Goal: Task Accomplishment & Management: Use online tool/utility

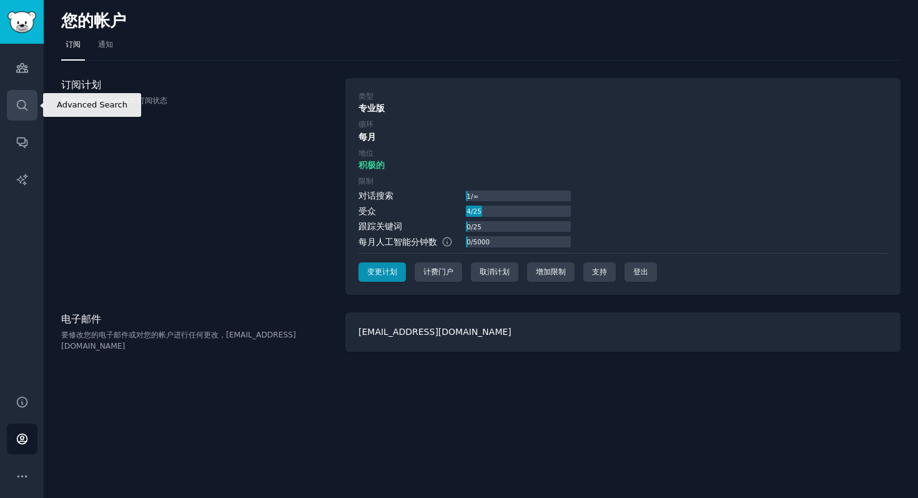
click at [21, 111] on icon "侧边栏" at bounding box center [22, 105] width 13 height 13
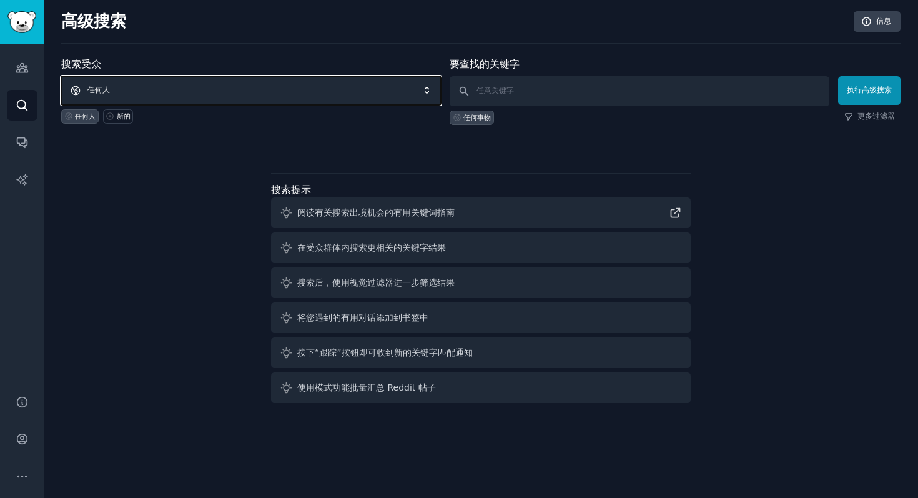
click at [318, 89] on span "任何人" at bounding box center [251, 90] width 380 height 29
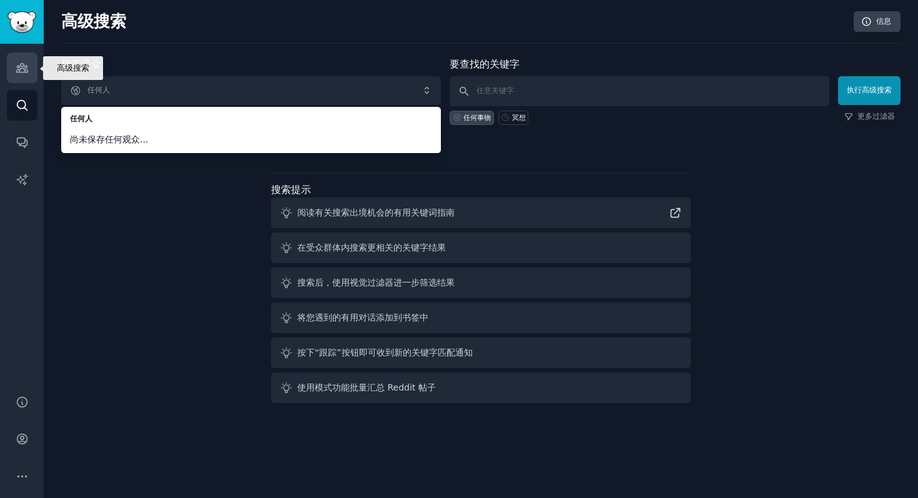
click at [26, 66] on icon "侧边栏" at bounding box center [21, 68] width 11 height 9
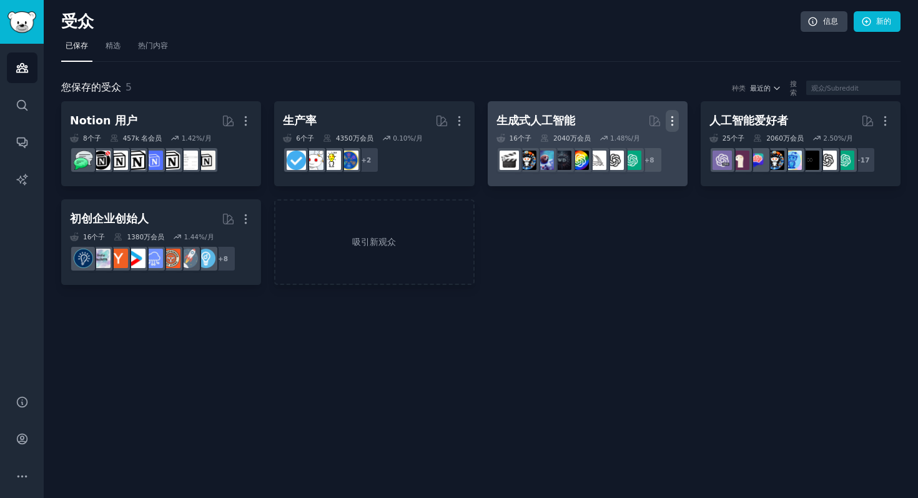
click at [670, 117] on icon "button" at bounding box center [672, 120] width 13 height 13
click at [626, 146] on p "Delete" at bounding box center [638, 147] width 29 height 13
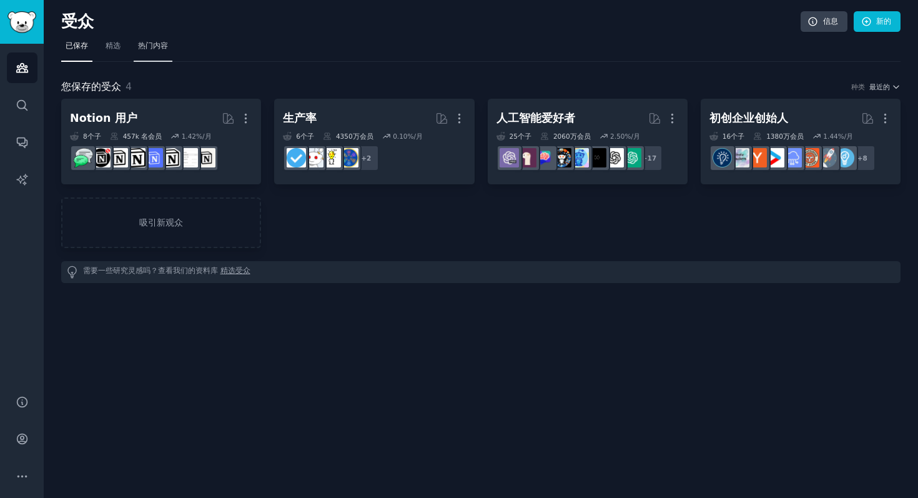
click at [143, 53] on link "热门内容" at bounding box center [153, 49] width 39 height 26
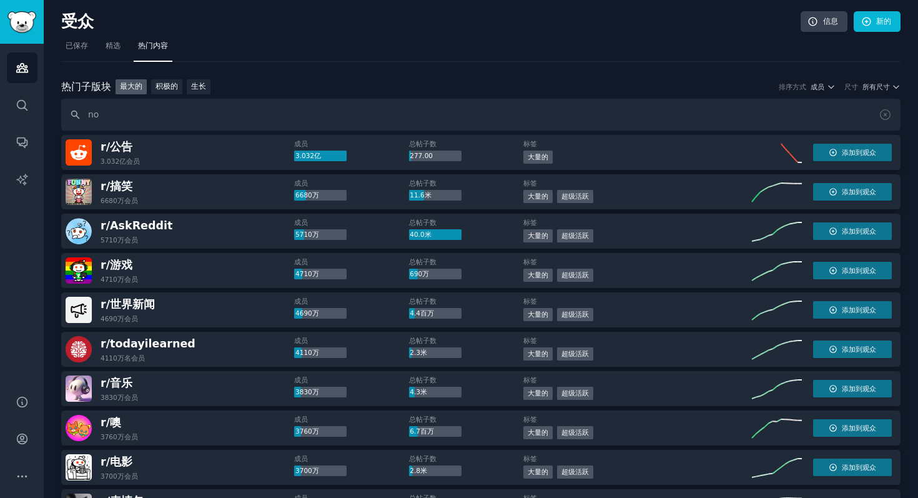
type input "n"
click at [225, 113] on input "text" at bounding box center [480, 115] width 839 height 32
paste input "howtonotgivefuck"
type input "howtonotgivefuck"
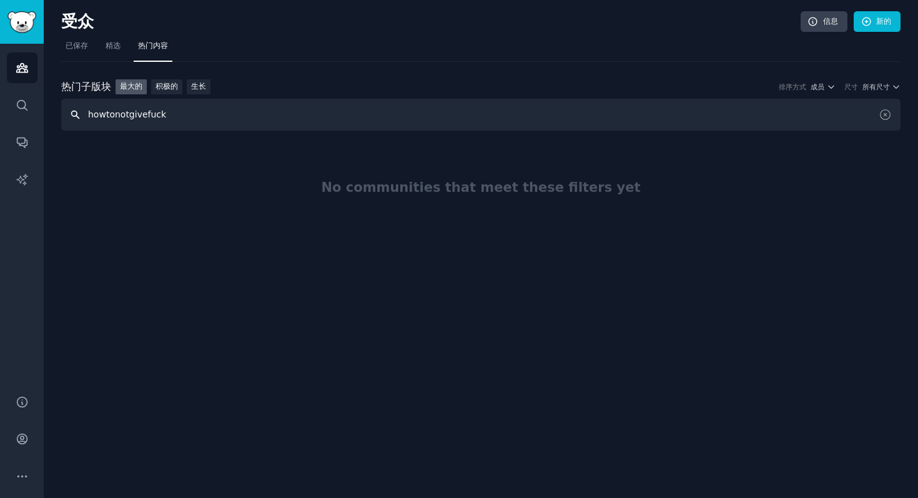
drag, startPoint x: 174, startPoint y: 112, endPoint x: 52, endPoint y: 111, distance: 121.8
click at [52, 112] on div "受众 信息 新的 已保存 精选 热门内容 热门 子版块 热门子版块 最大的 积极的 生长 排序方式 成员 尺寸 所有尺寸 howtonotgivefuck N…" at bounding box center [481, 249] width 874 height 498
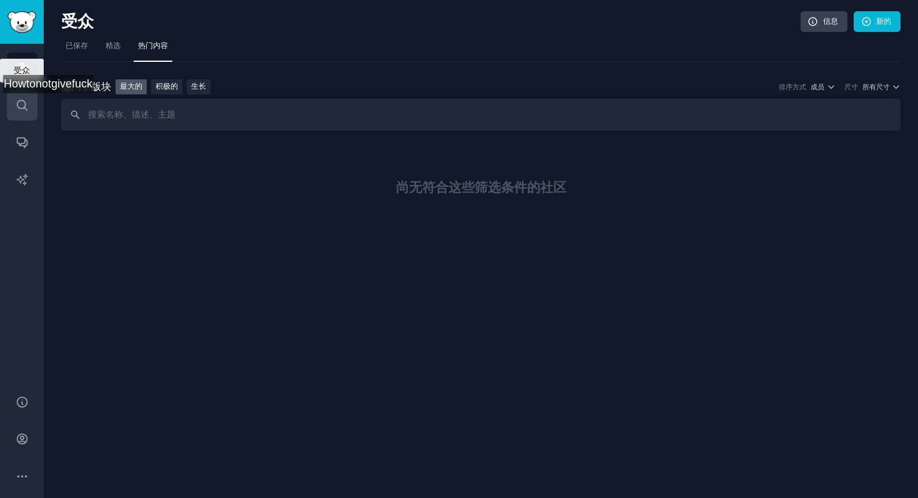
click at [17, 106] on icon "侧边栏" at bounding box center [22, 105] width 10 height 10
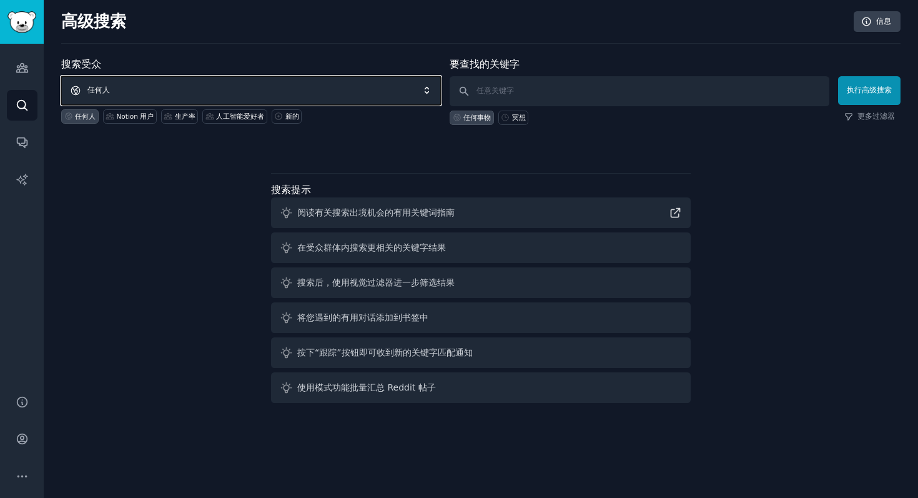
click at [179, 81] on span "任何人" at bounding box center [251, 90] width 380 height 29
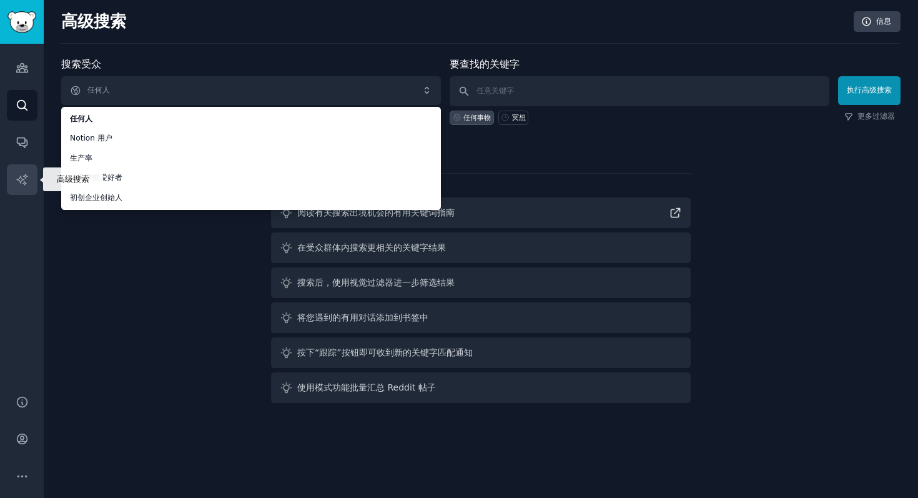
click at [22, 170] on link "人工智能报告" at bounding box center [22, 179] width 31 height 31
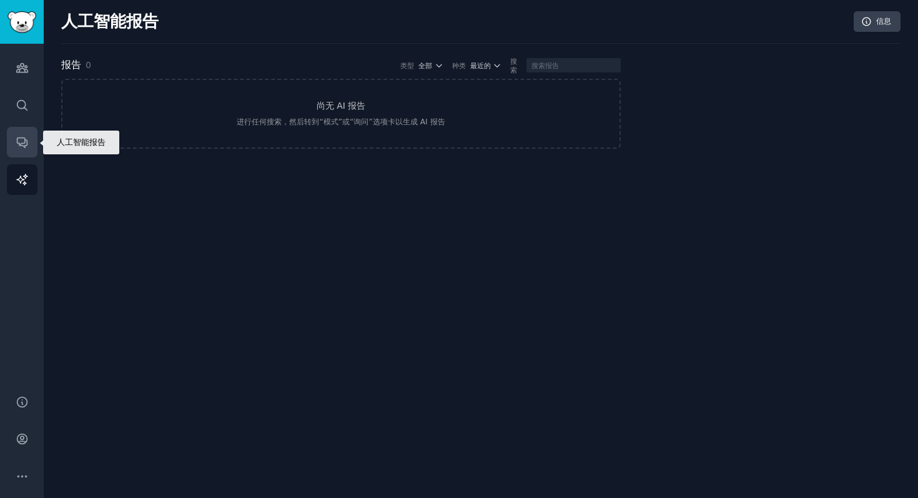
click at [21, 137] on icon "侧边栏" at bounding box center [22, 142] width 13 height 13
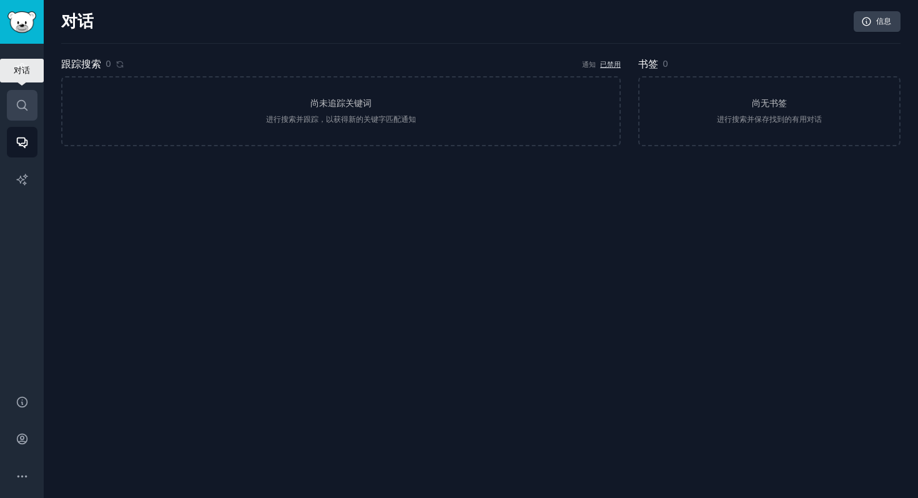
click at [24, 101] on icon "侧边栏" at bounding box center [22, 105] width 10 height 10
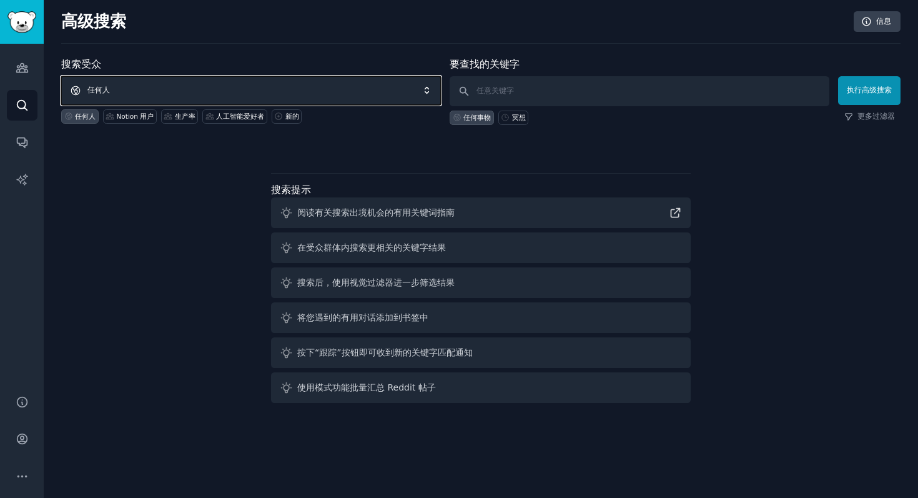
click at [178, 96] on span "任何人" at bounding box center [251, 90] width 380 height 29
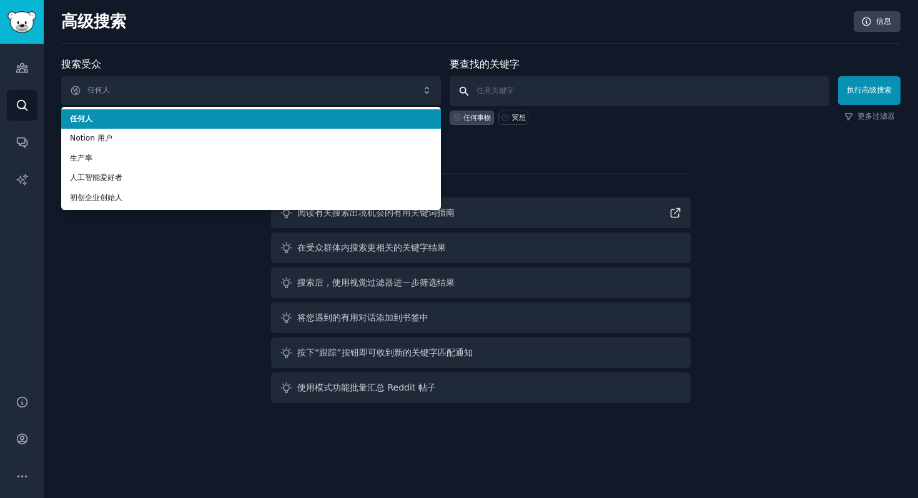
click at [550, 104] on input "text" at bounding box center [640, 91] width 380 height 30
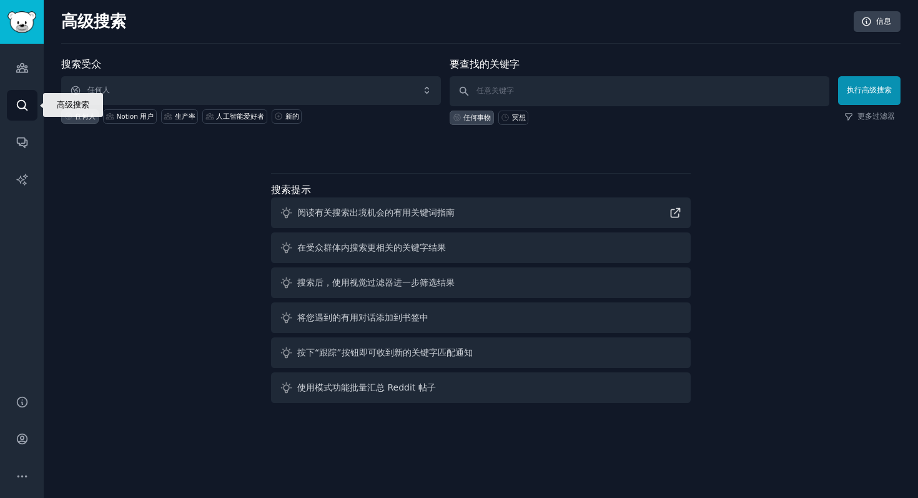
click at [32, 90] on link "搜索" at bounding box center [22, 105] width 31 height 31
click at [19, 68] on icon "侧边栏" at bounding box center [22, 67] width 13 height 13
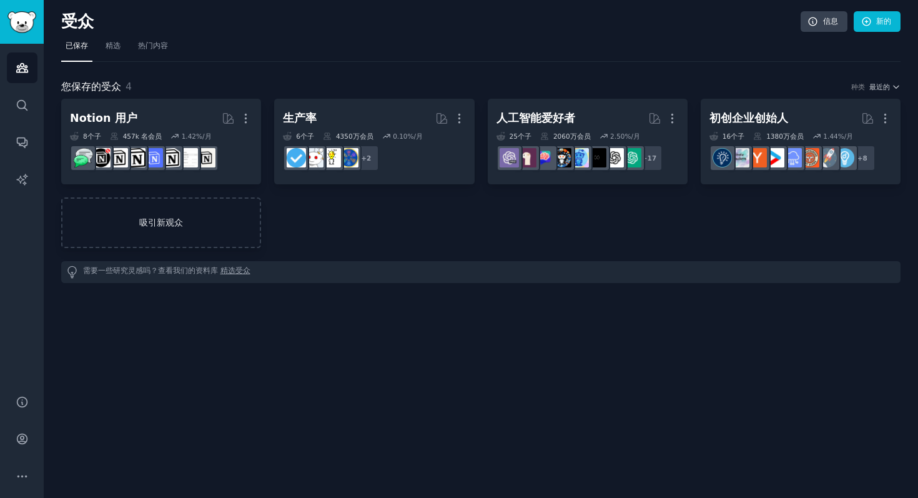
click at [159, 230] on link "吸引新观众" at bounding box center [161, 222] width 200 height 51
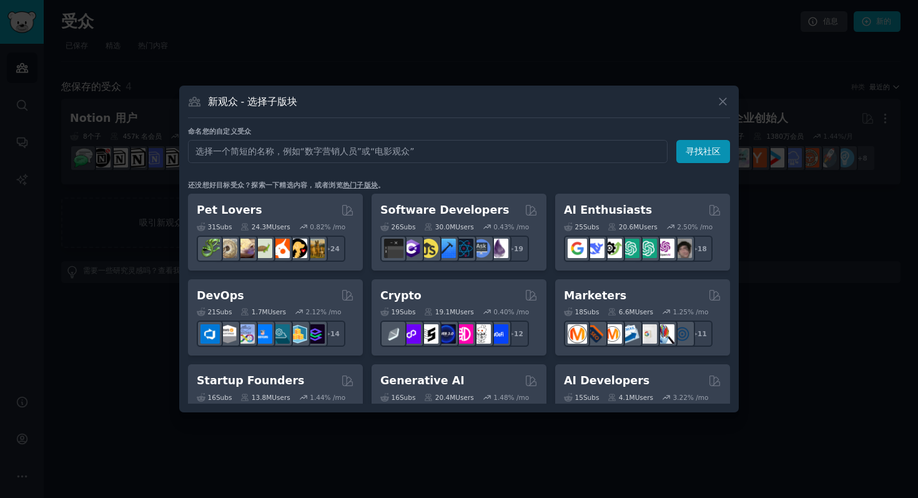
type input "howtonotgivefuck"
click button "寻找社区" at bounding box center [703, 151] width 54 height 23
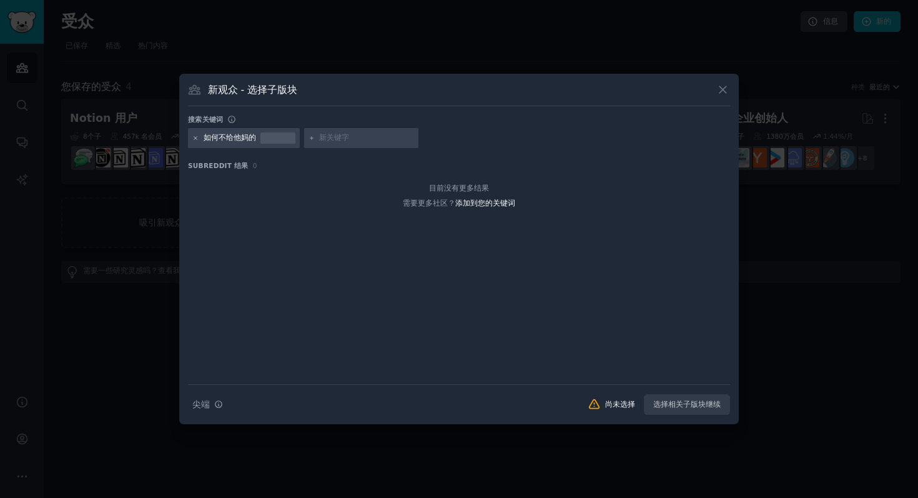
click at [196, 140] on icon at bounding box center [195, 138] width 7 height 7
